Goal: Task Accomplishment & Management: Use online tool/utility

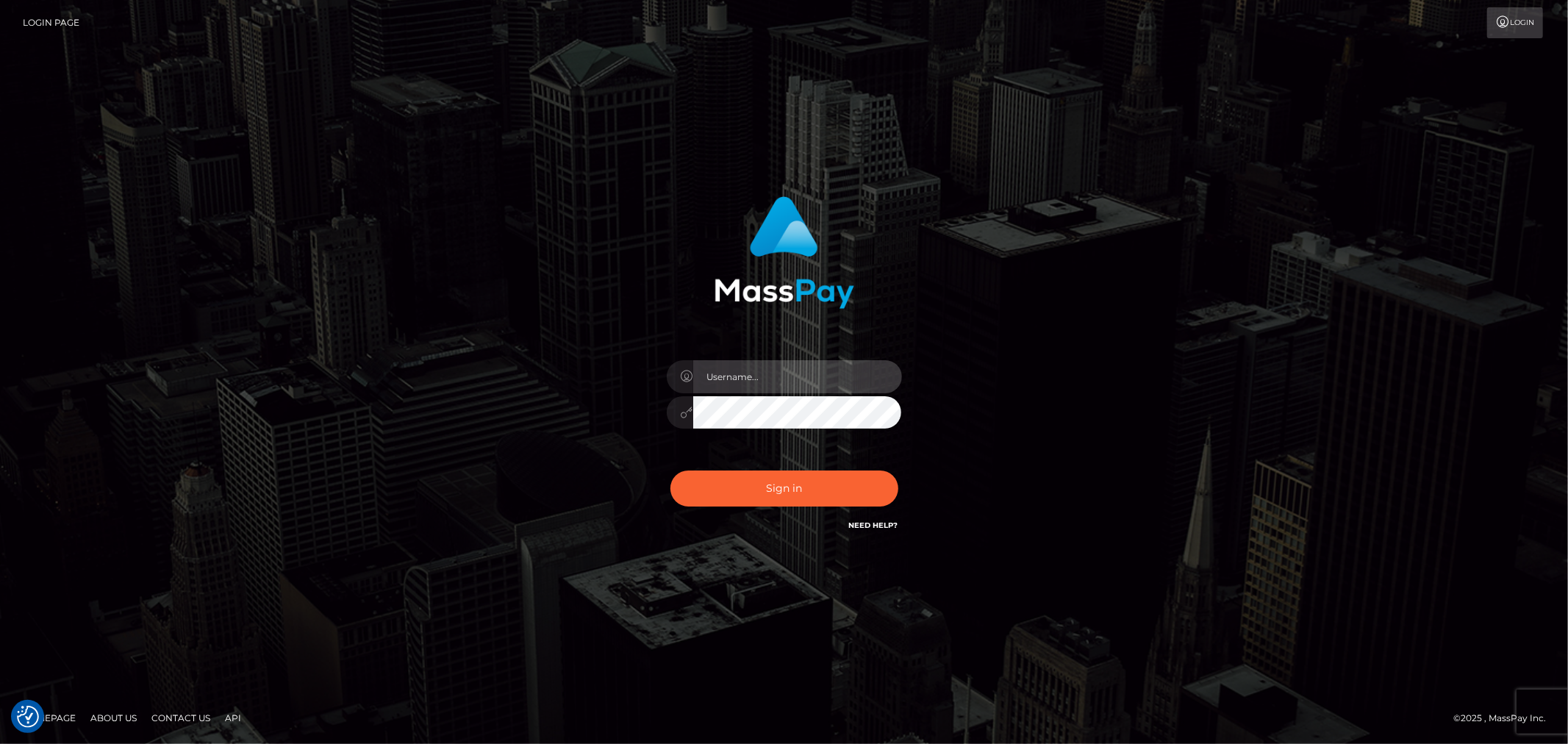
click at [761, 376] on input "text" at bounding box center [797, 377] width 209 height 33
type input "Raymundo.xcite"
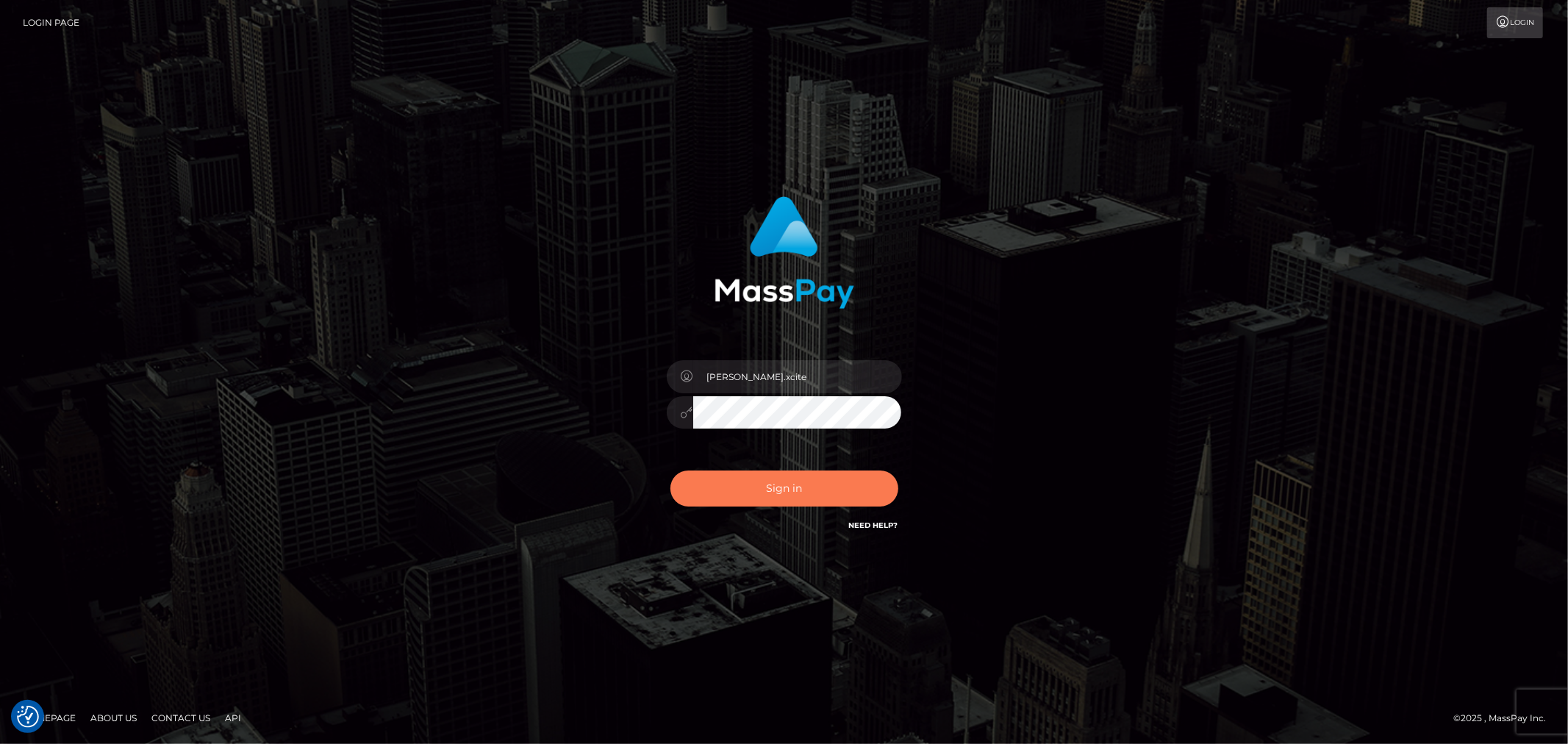
click at [817, 493] on button "Sign in" at bounding box center [784, 488] width 228 height 36
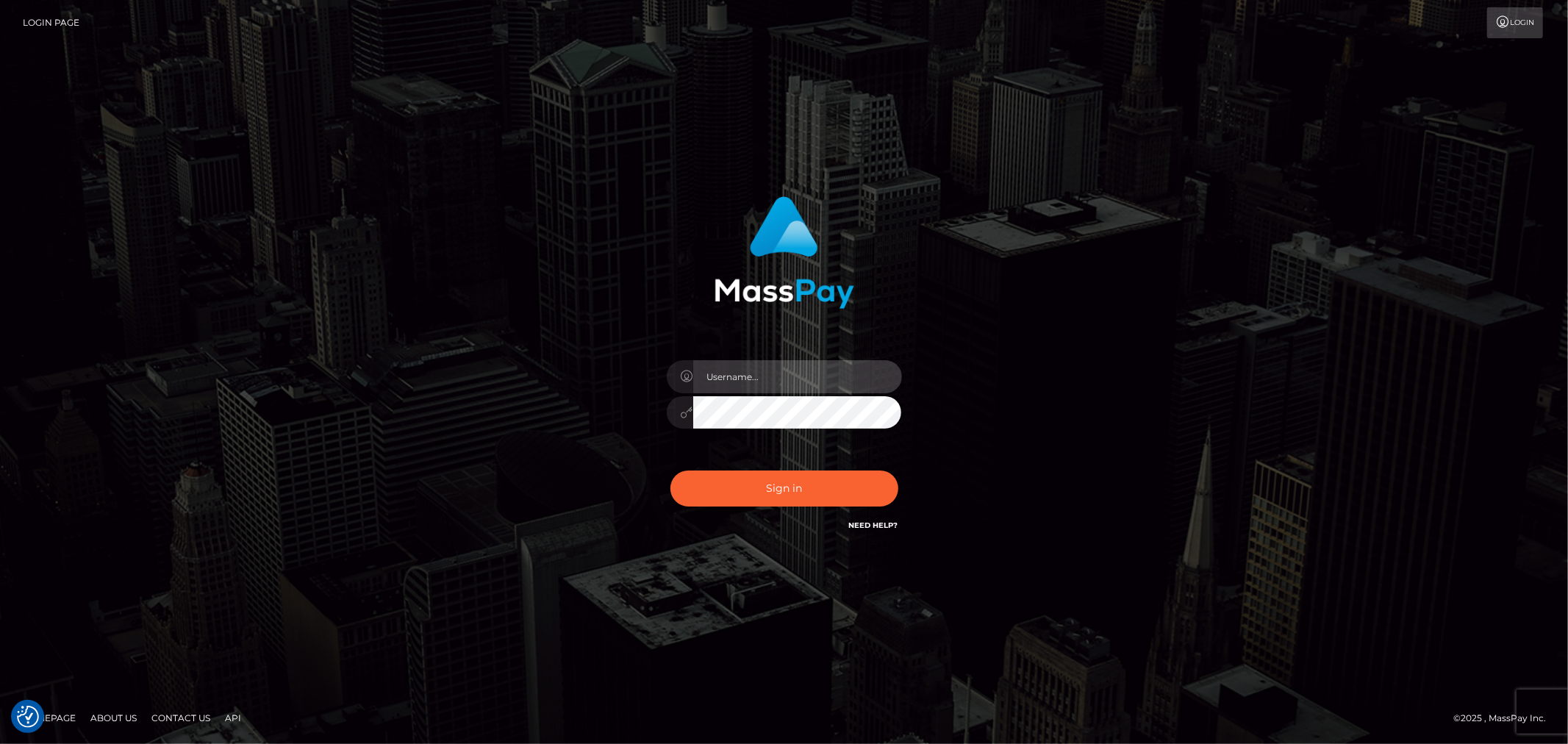
click at [783, 377] on input "text" at bounding box center [797, 377] width 209 height 33
type input "Raymundo.xcite"
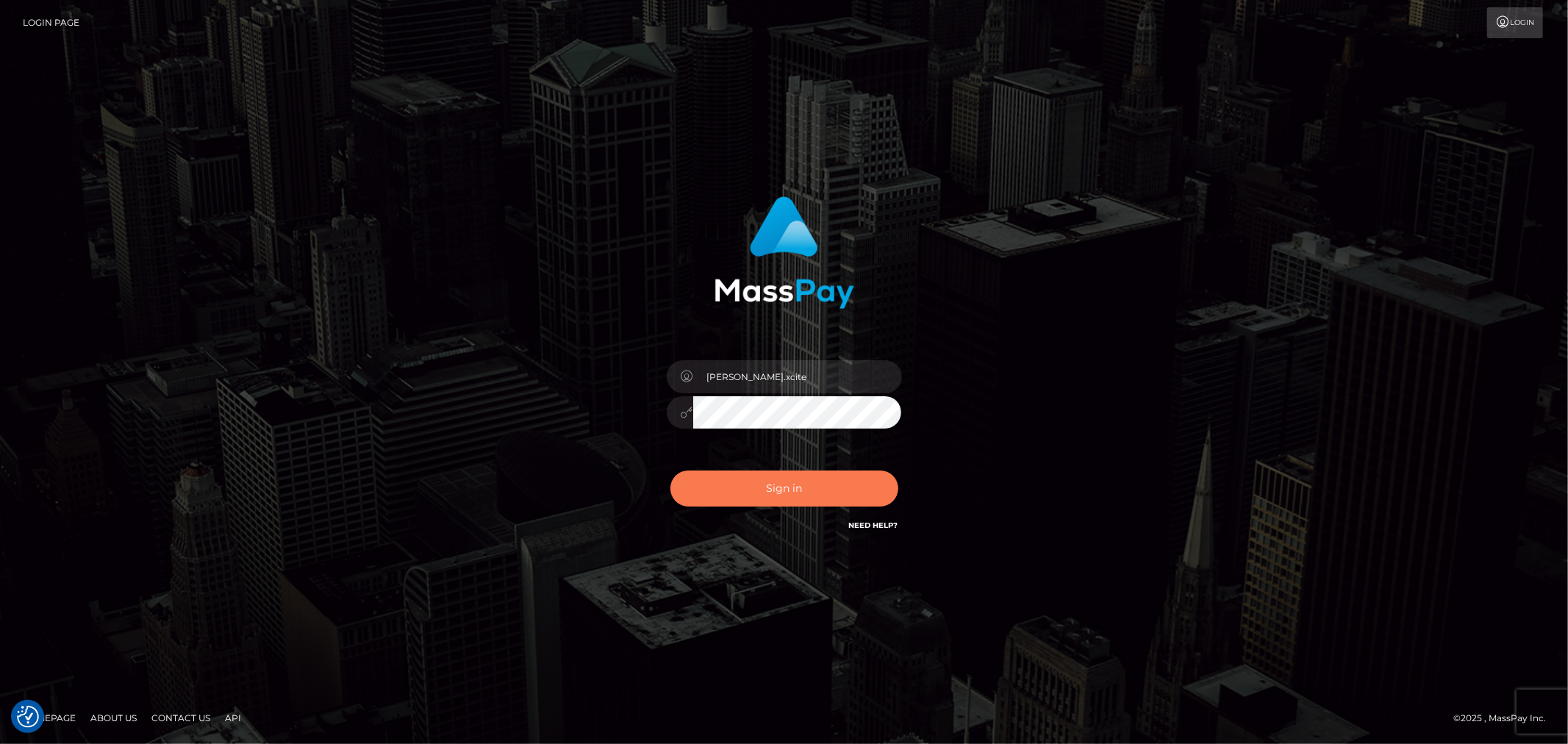
click at [829, 497] on button "Sign in" at bounding box center [784, 488] width 228 height 36
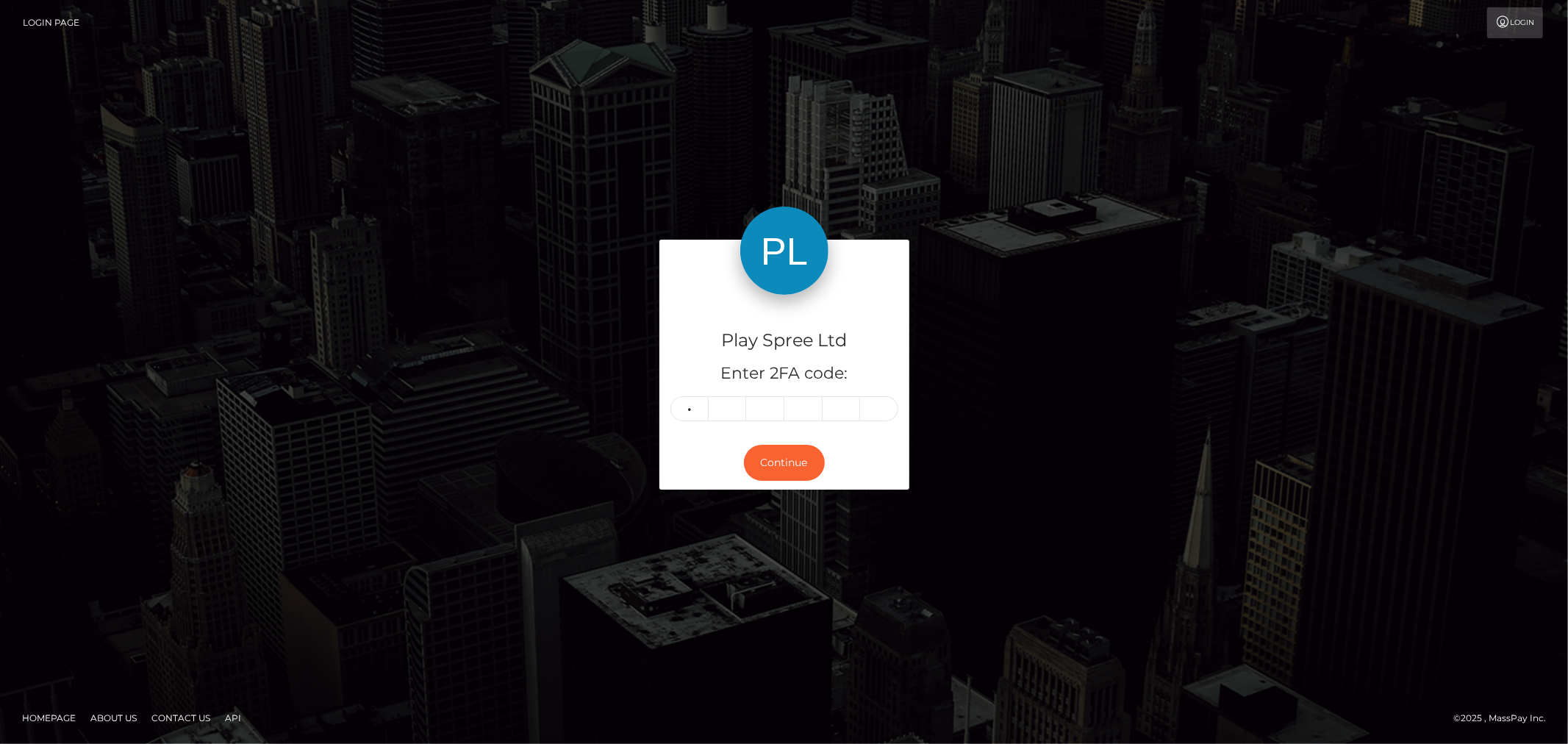
type input "5"
type input "3"
type input "6"
type input "1"
type input "7"
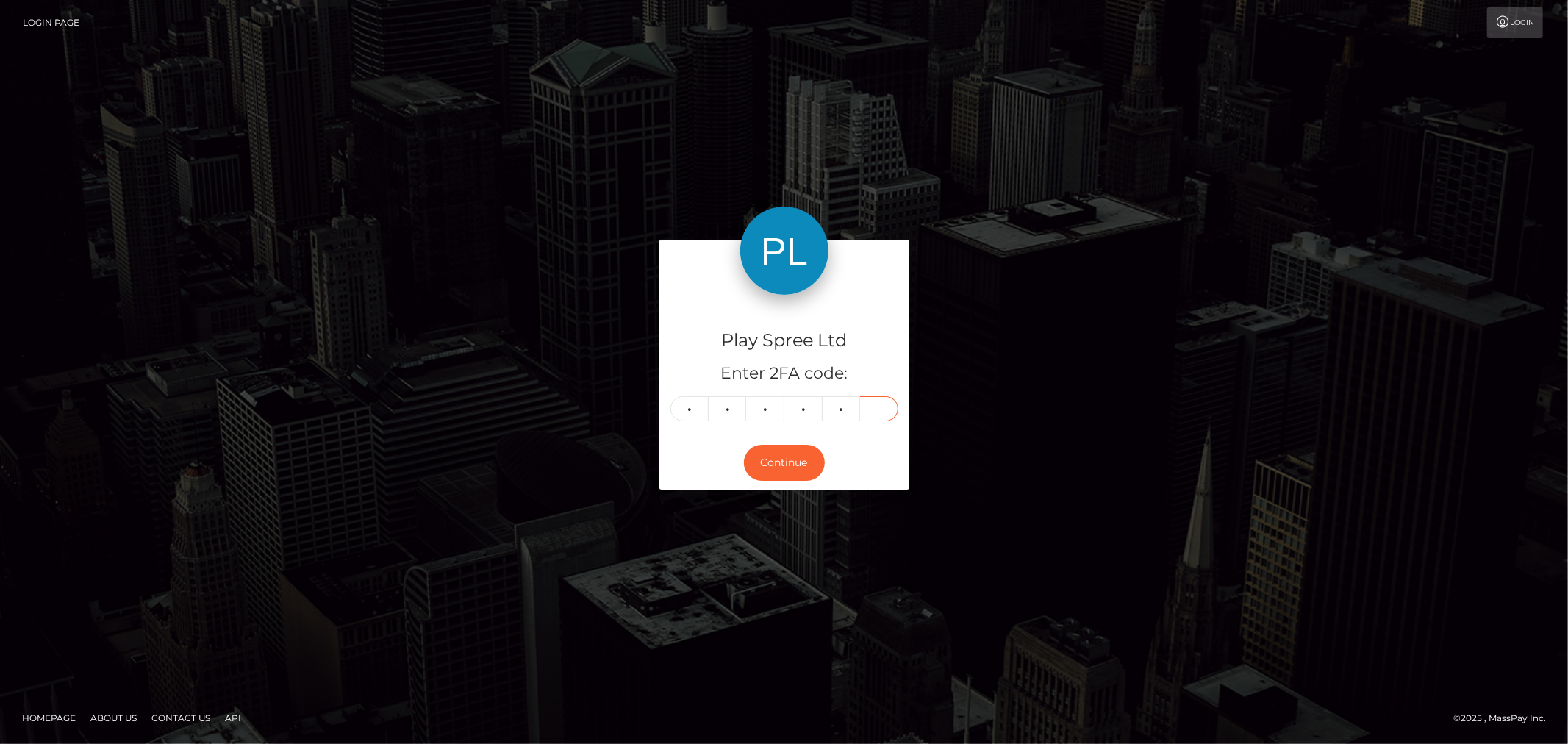
type input "1"
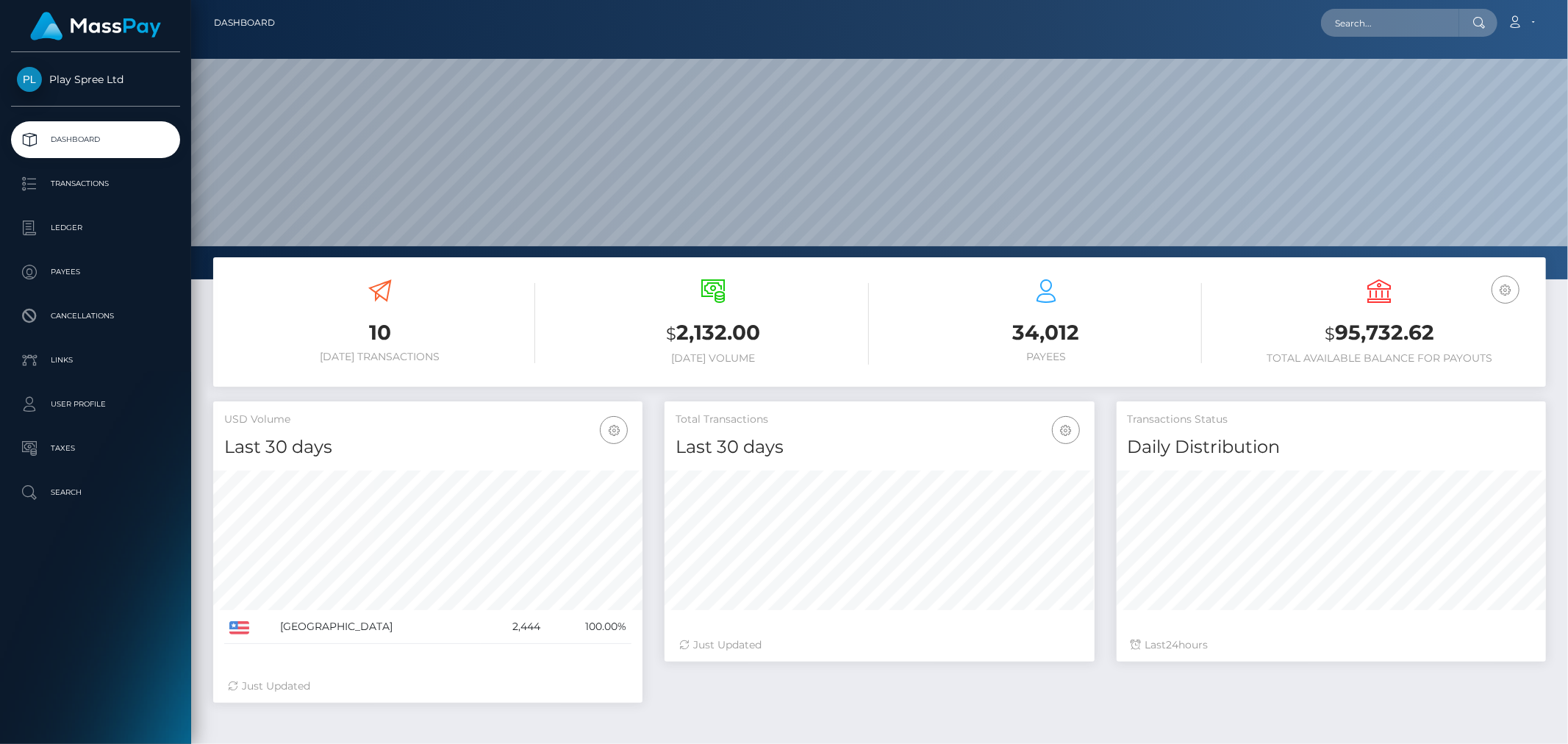
scroll to position [261, 430]
click at [1378, 329] on h3 "$ 95,732.62" at bounding box center [1380, 333] width 311 height 30
copy div "$ 95,732.62"
